Goal: Task Accomplishment & Management: Use online tool/utility

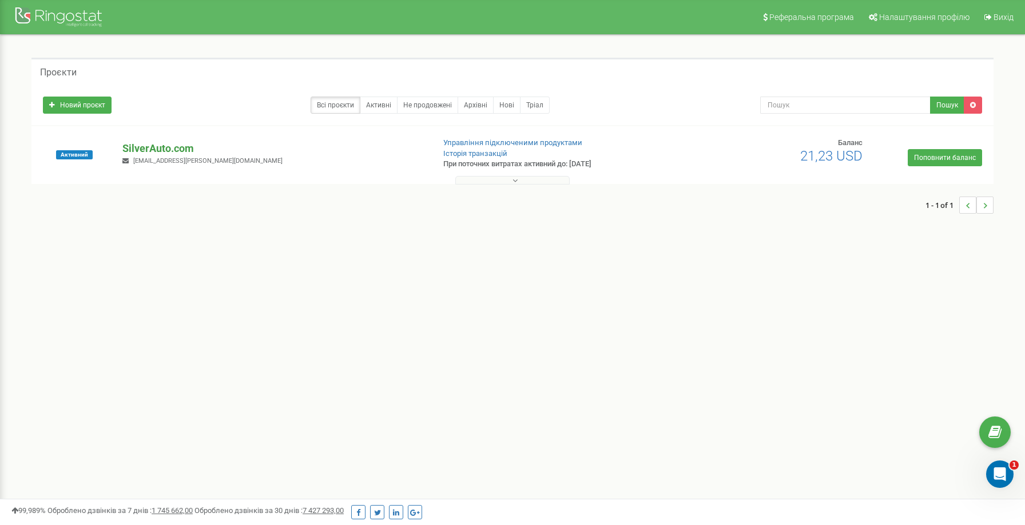
click at [174, 153] on p "SilverAuto.сom" at bounding box center [272, 148] width 301 height 15
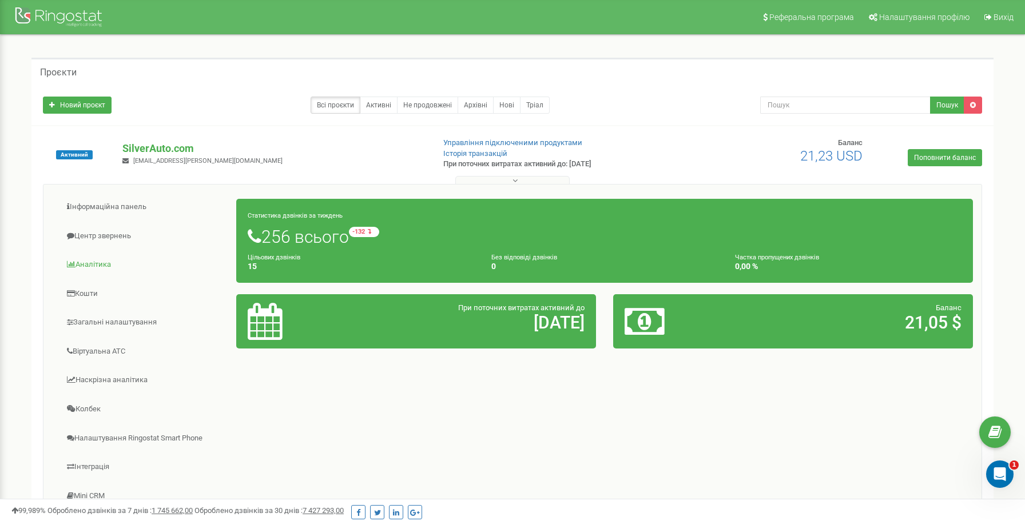
click at [94, 261] on link "Аналiтика" at bounding box center [144, 265] width 185 height 28
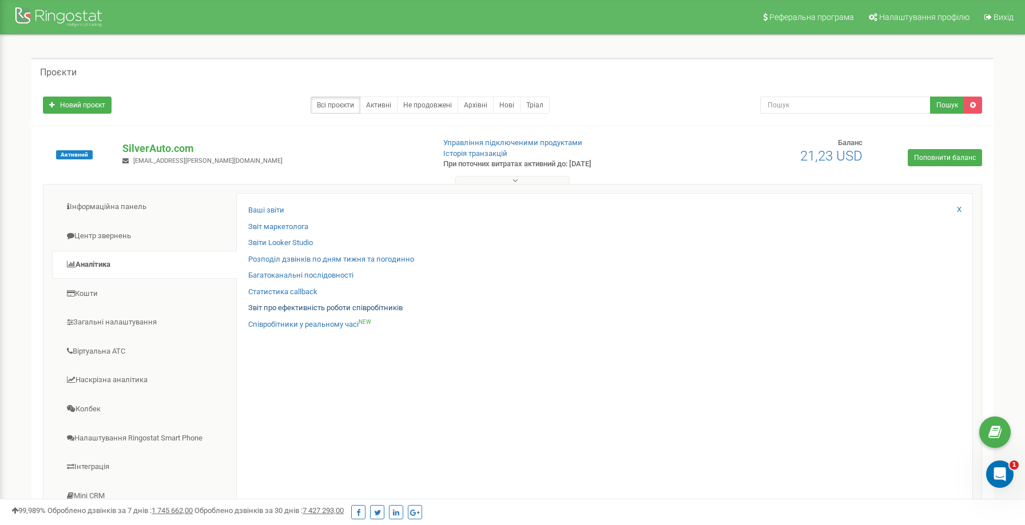
click at [320, 307] on link "Звіт про ефективність роботи співробітників" at bounding box center [325, 308] width 154 height 11
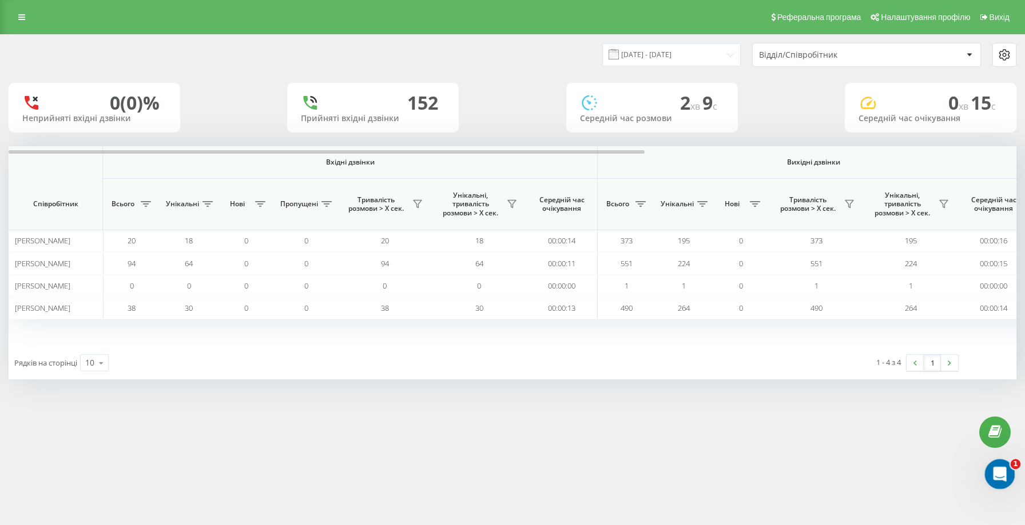
click at [997, 473] on icon "Открыть службу сообщений Intercom" at bounding box center [998, 473] width 19 height 19
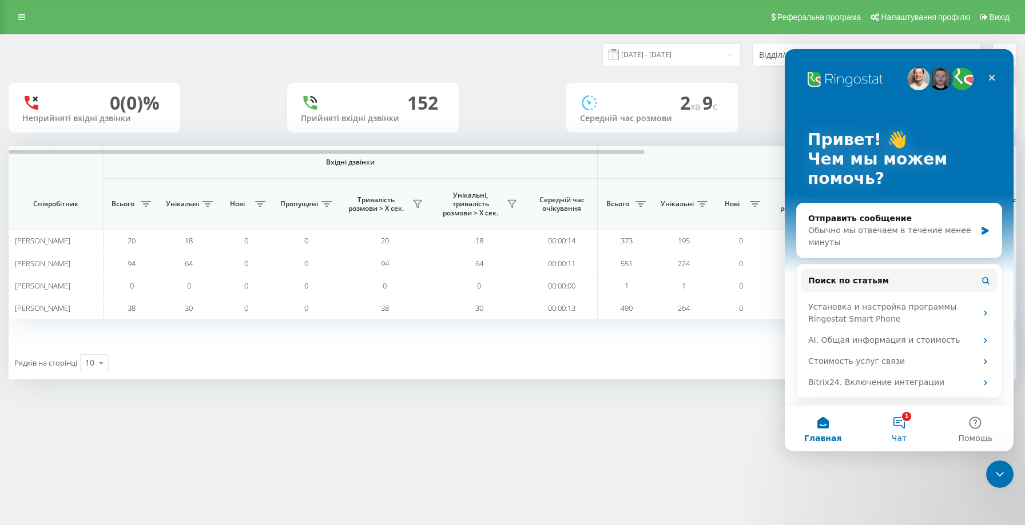
click at [899, 429] on button "1 Чат" at bounding box center [899, 429] width 76 height 46
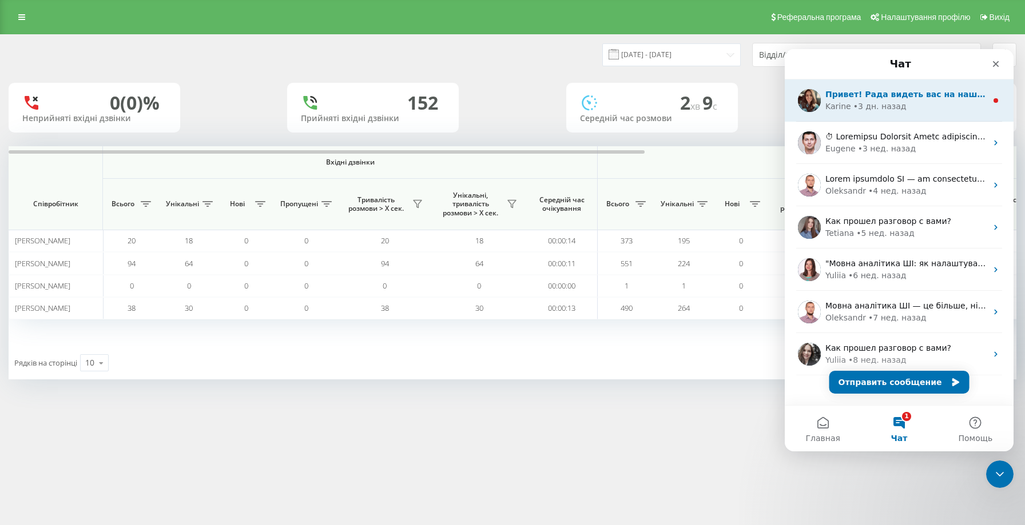
click at [923, 114] on div "Привет! Рада видеть вас на нашем сайте 😊 Какие задачи вы хотите решить с Ringos…" at bounding box center [899, 100] width 229 height 42
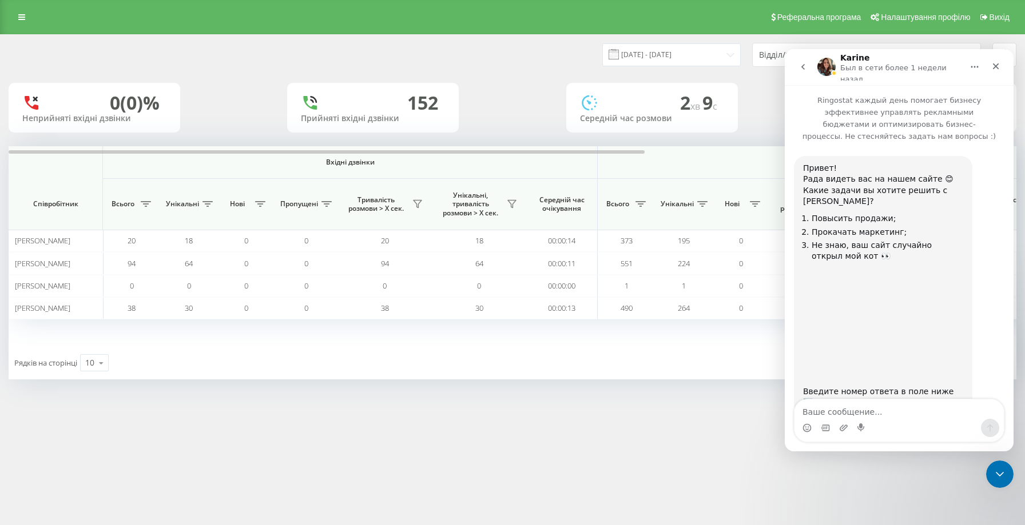
scroll to position [22, 0]
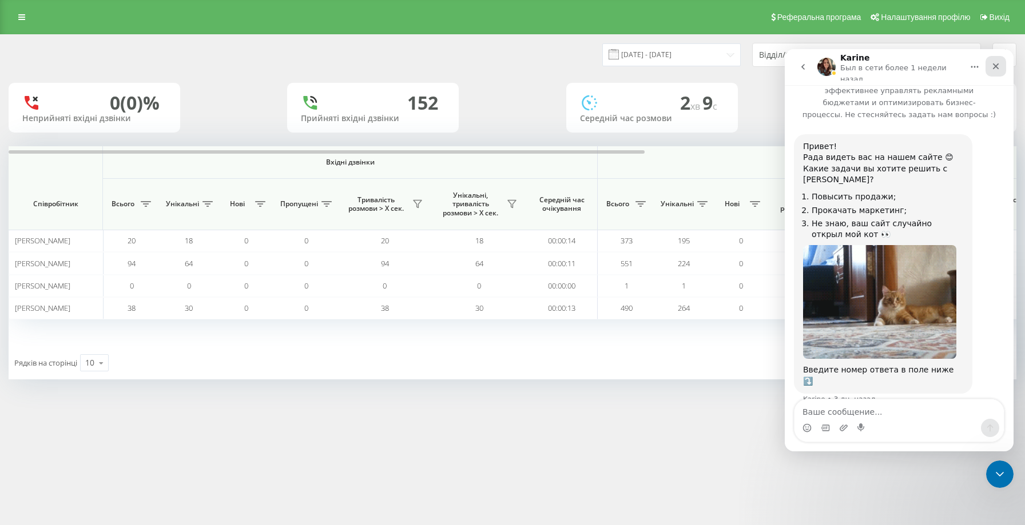
click at [999, 63] on icon "Закрыть" at bounding box center [995, 66] width 9 height 9
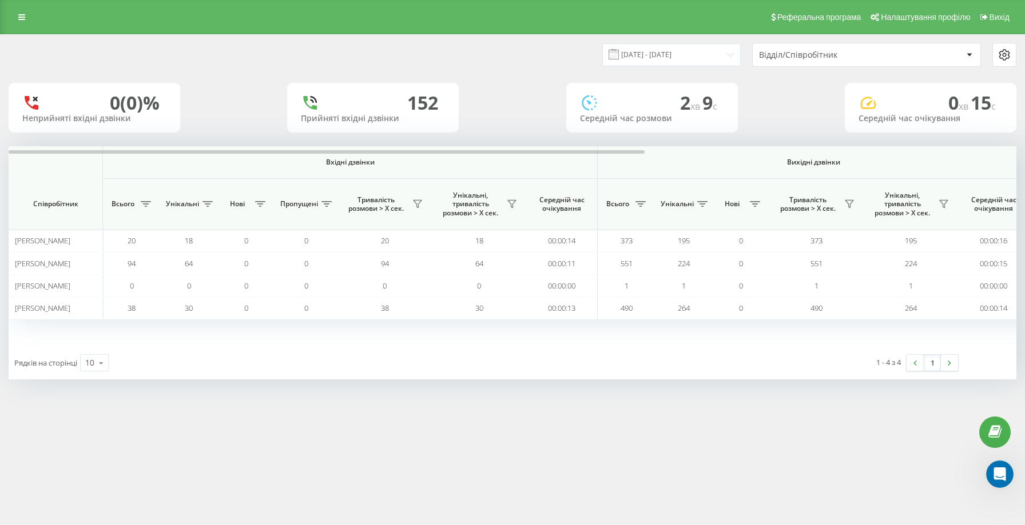
scroll to position [0, 0]
click at [679, 66] on input "23.08.2025 - 23.09.2025" at bounding box center [671, 54] width 138 height 22
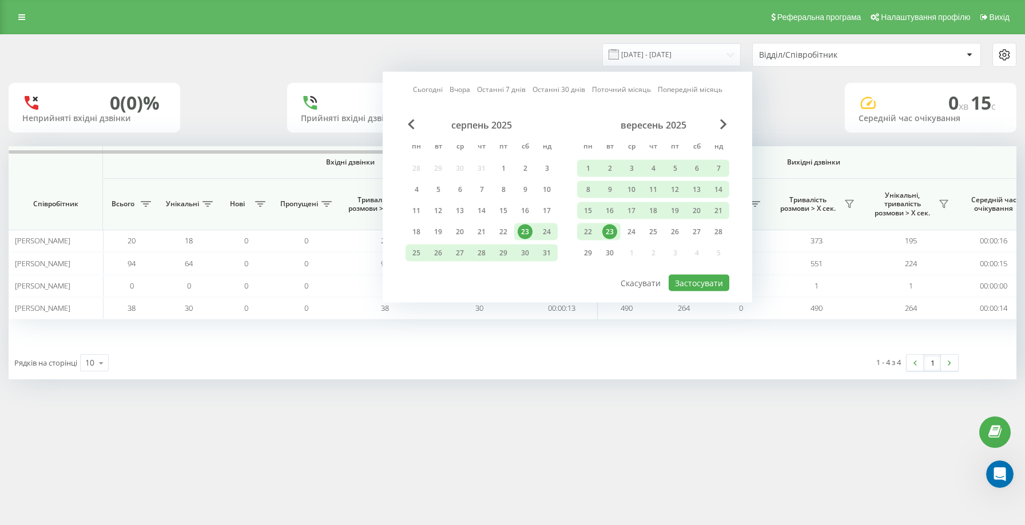
click at [606, 240] on div "23" at bounding box center [609, 232] width 15 height 15
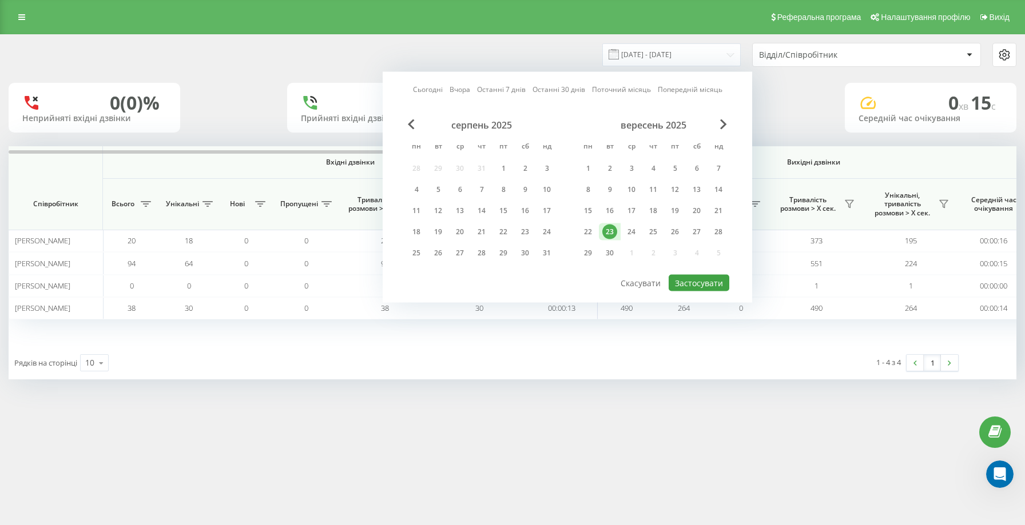
click at [703, 292] on button "Застосувати" at bounding box center [698, 283] width 61 height 17
type input "23.09.2025 - 23.09.2025"
